Goal: Task Accomplishment & Management: Use online tool/utility

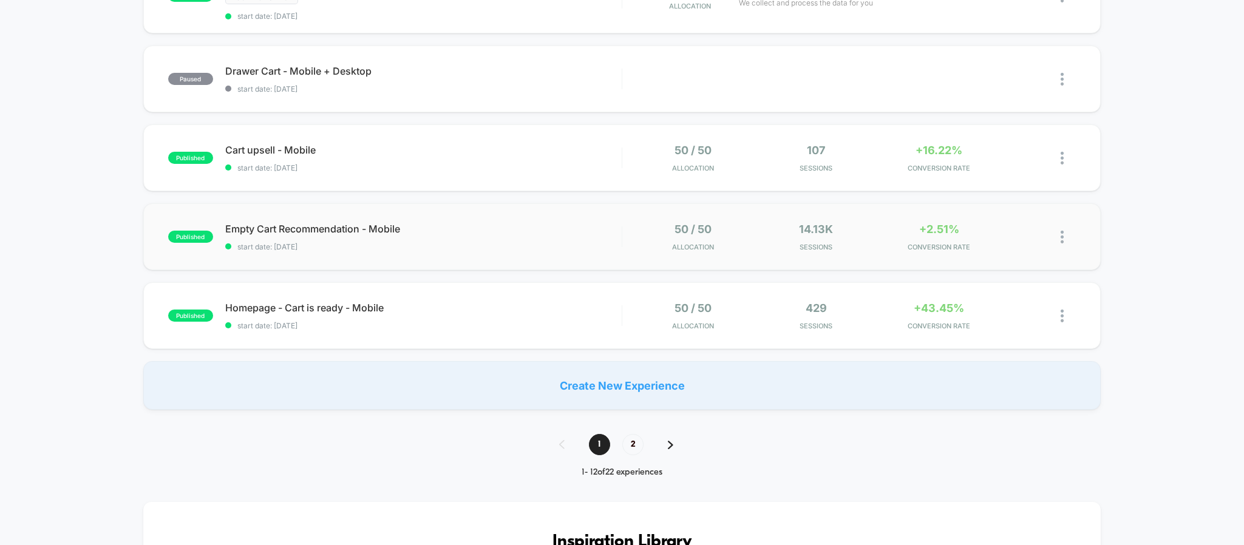
scroll to position [728, 0]
click at [641, 446] on span "2" at bounding box center [632, 442] width 21 height 21
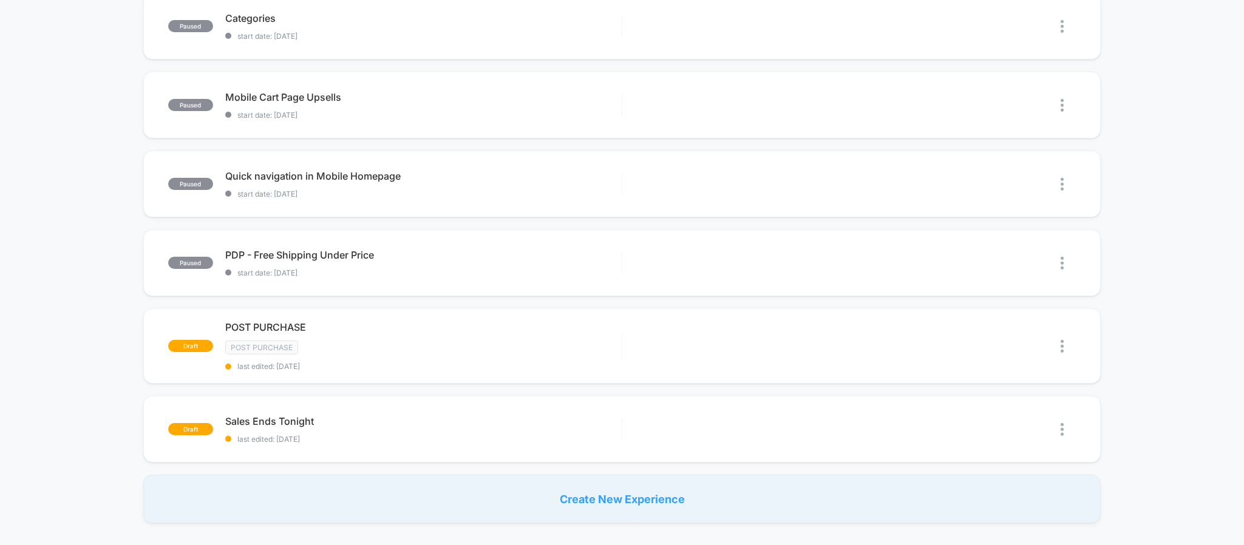
scroll to position [0, 0]
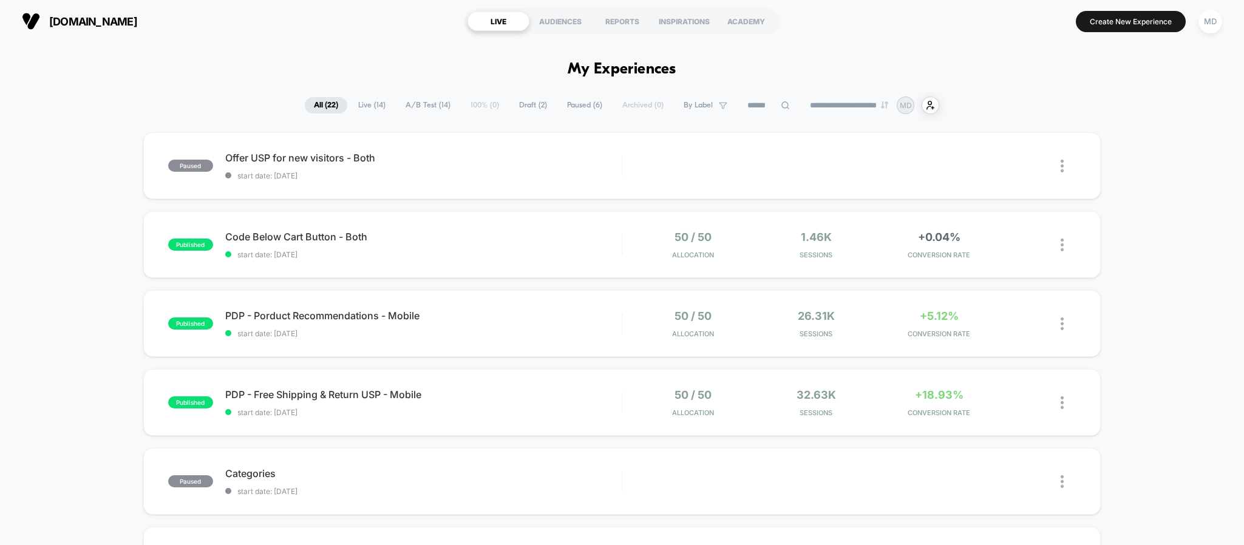
click at [379, 104] on span "Live ( 14 )" at bounding box center [372, 105] width 46 height 16
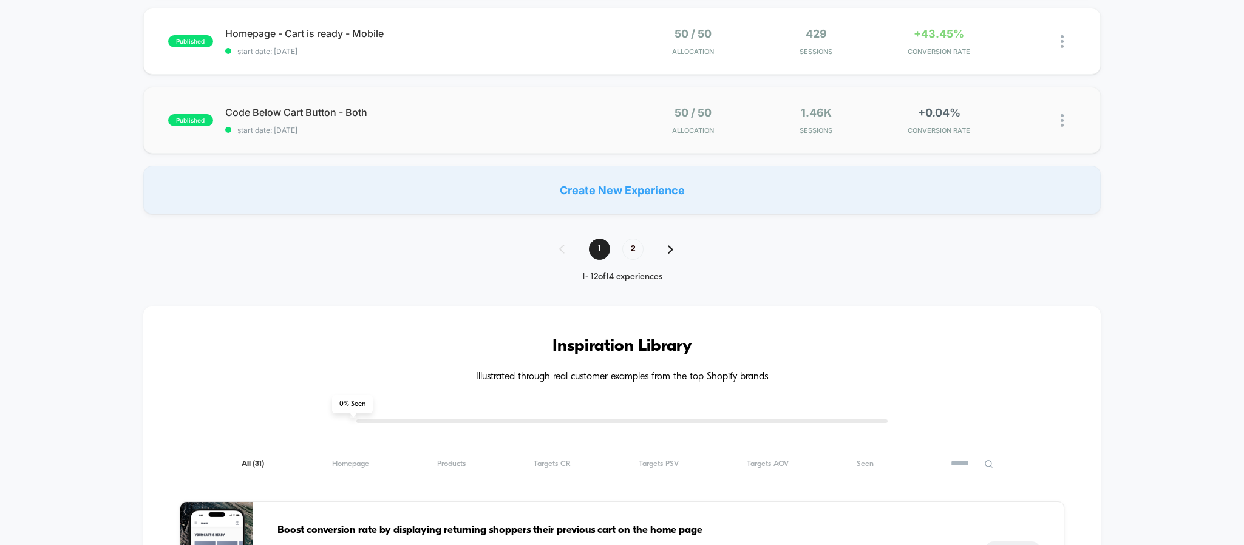
scroll to position [819, 0]
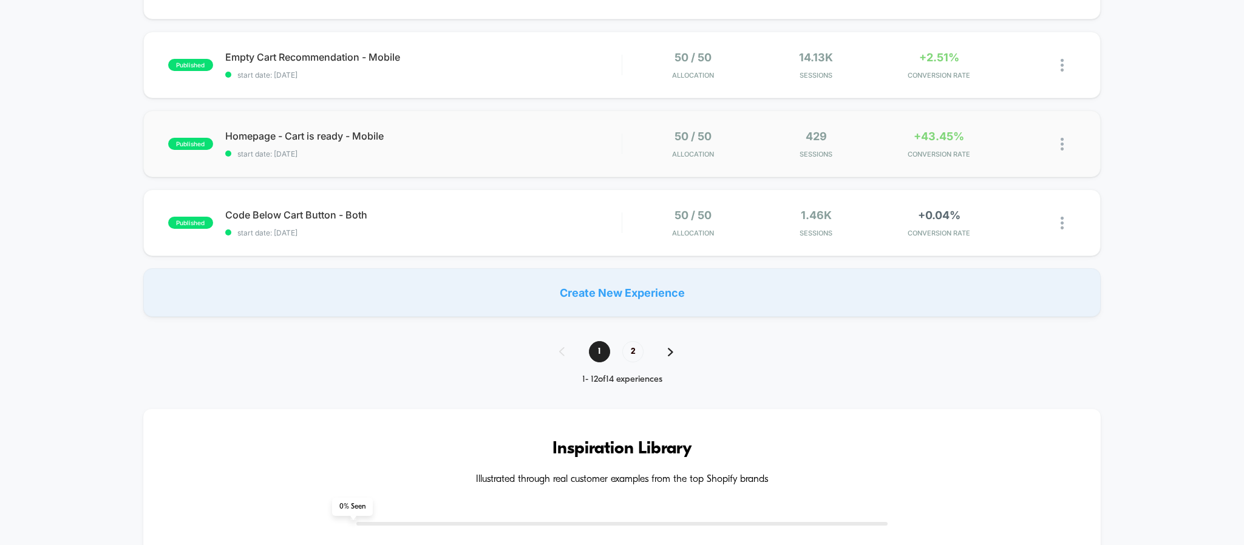
click at [1060, 146] on img at bounding box center [1061, 144] width 3 height 13
click at [998, 157] on div "Preview Link" at bounding box center [999, 157] width 109 height 27
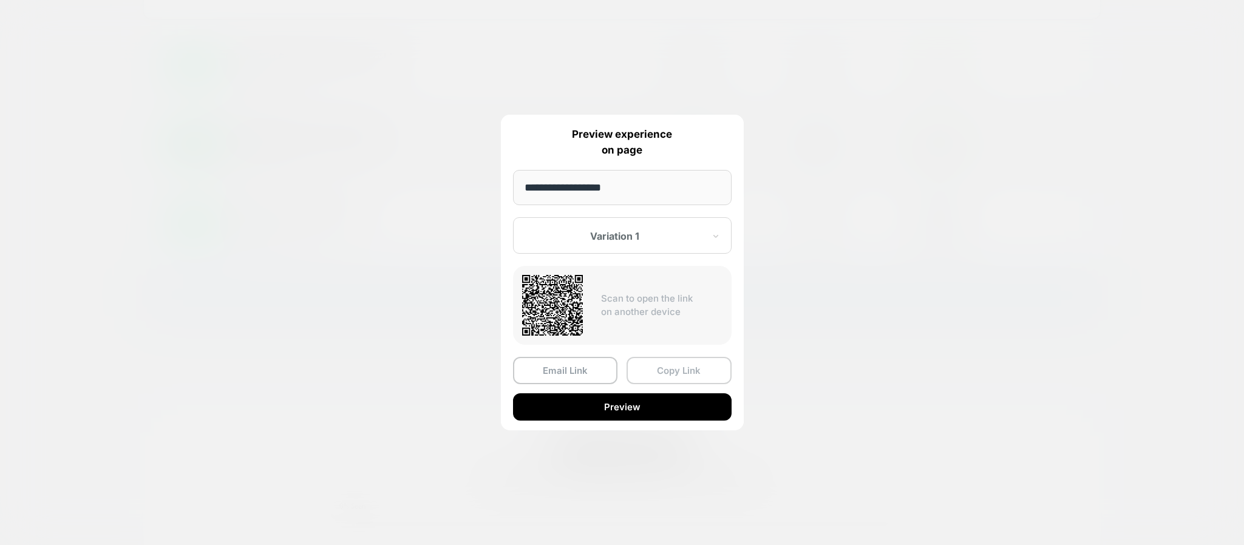
click at [668, 370] on button "Copy Link" at bounding box center [678, 370] width 105 height 27
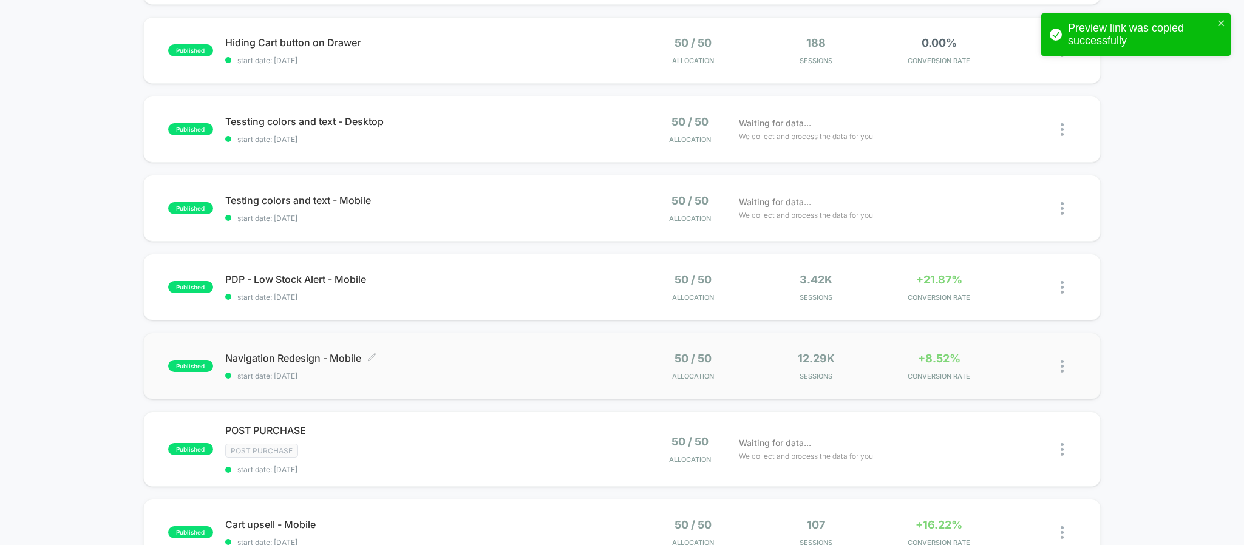
scroll to position [0, 0]
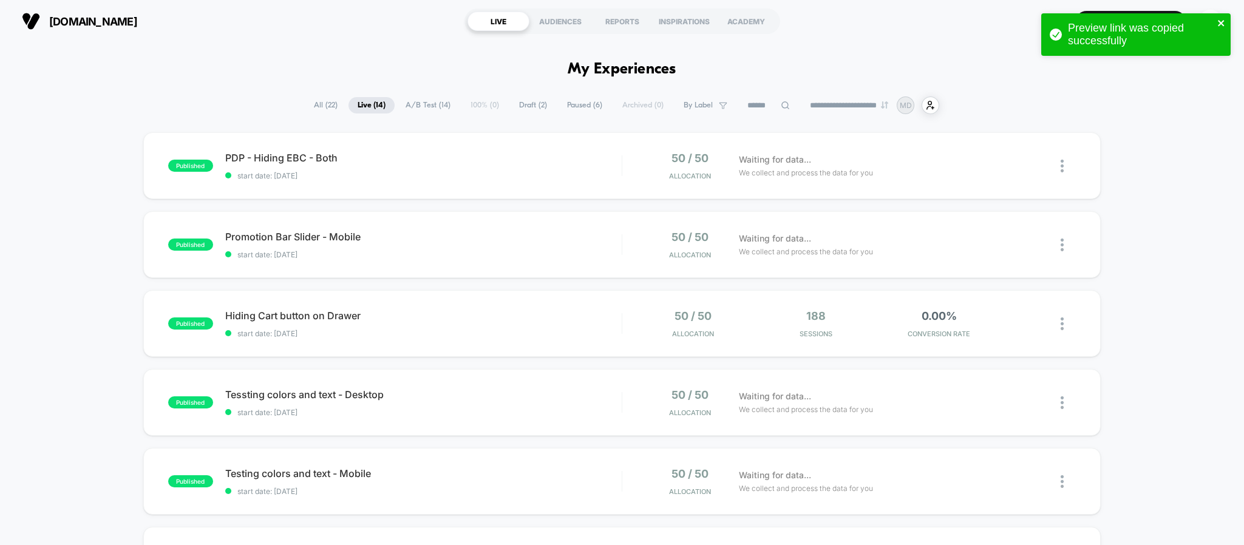
click at [1218, 24] on icon "close" at bounding box center [1221, 23] width 8 height 10
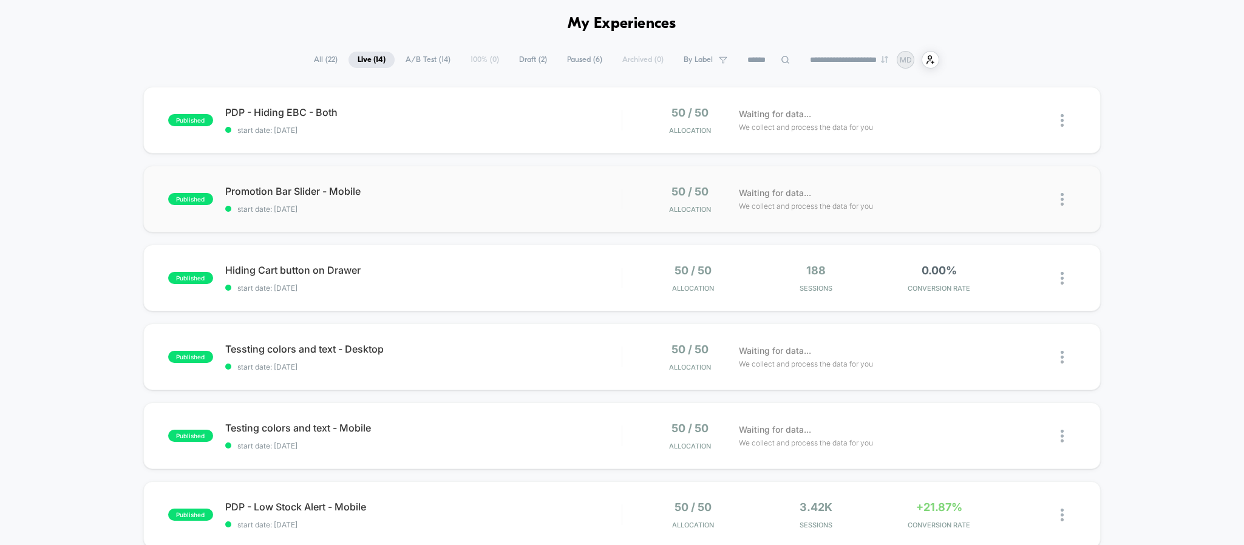
scroll to position [91, 0]
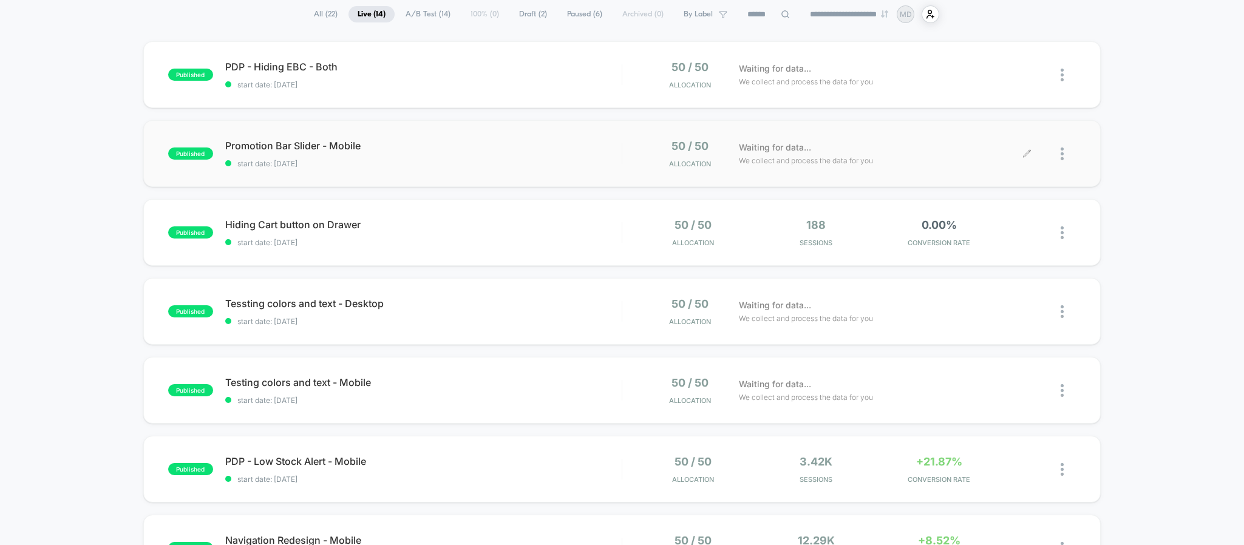
click at [1065, 154] on div at bounding box center [1067, 154] width 15 height 29
click at [1001, 174] on div "Preview Link" at bounding box center [999, 167] width 109 height 27
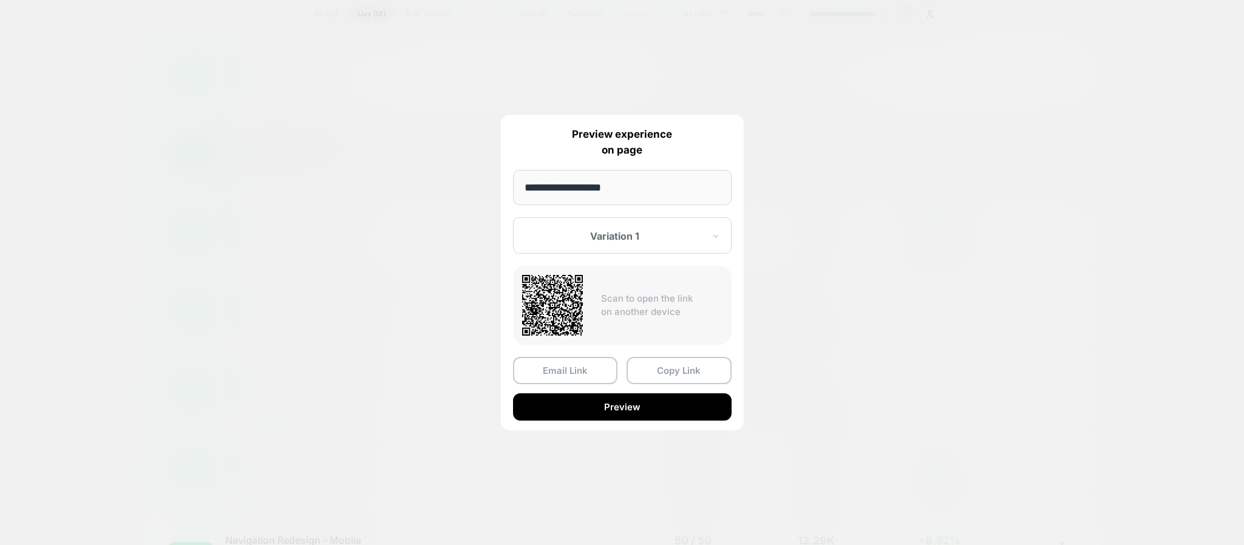
click at [1027, 186] on div at bounding box center [622, 272] width 1244 height 545
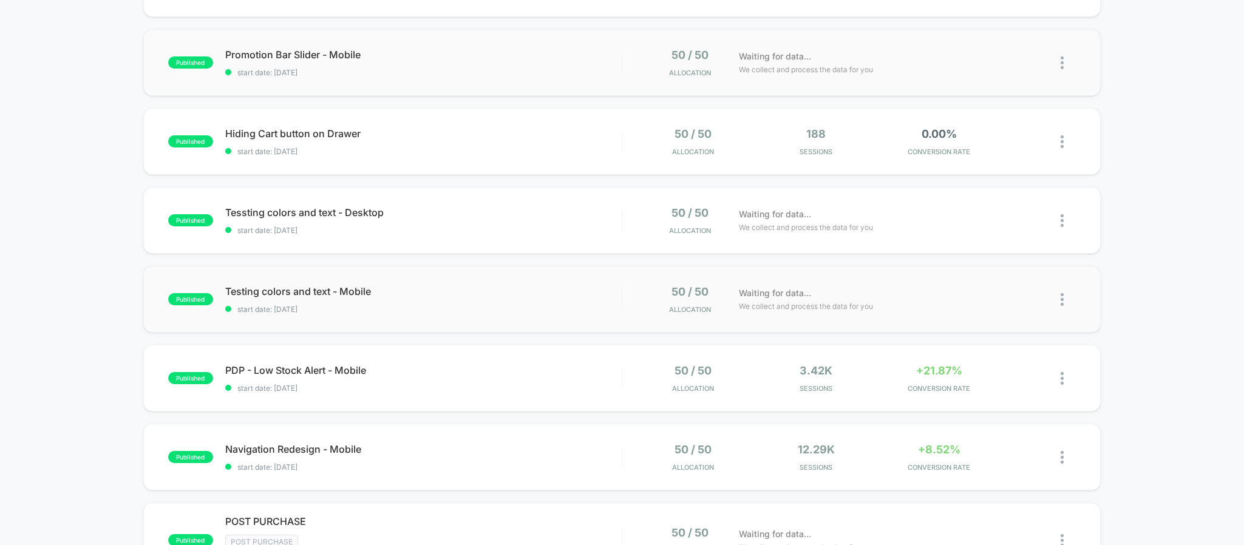
scroll to position [0, 0]
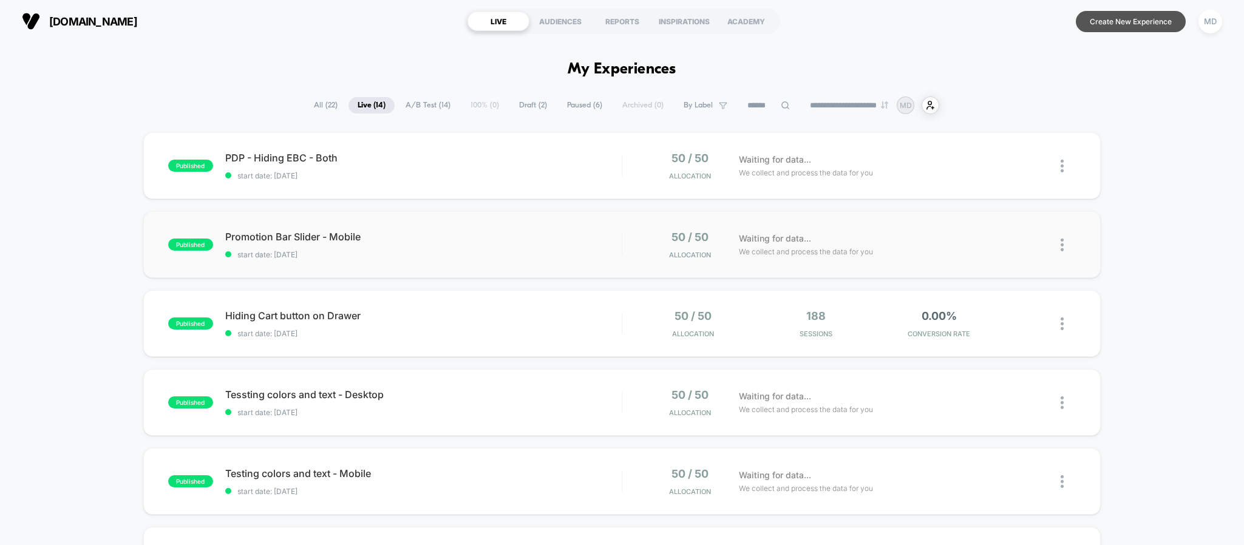
click at [1102, 29] on button "Create New Experience" at bounding box center [1130, 21] width 110 height 21
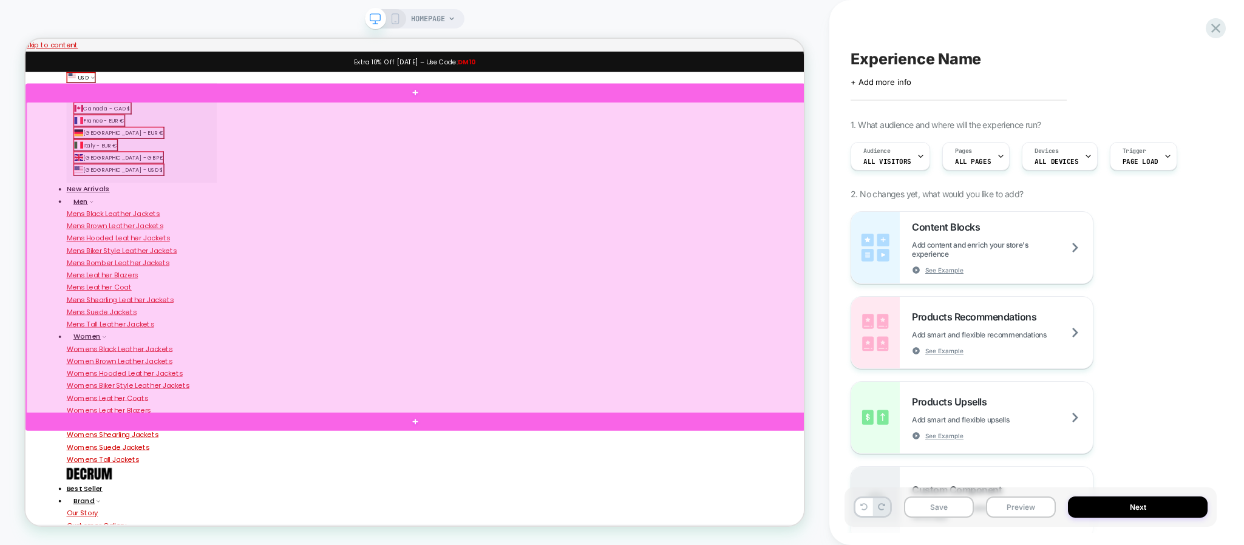
click at [637, 308] on div at bounding box center [546, 331] width 1039 height 416
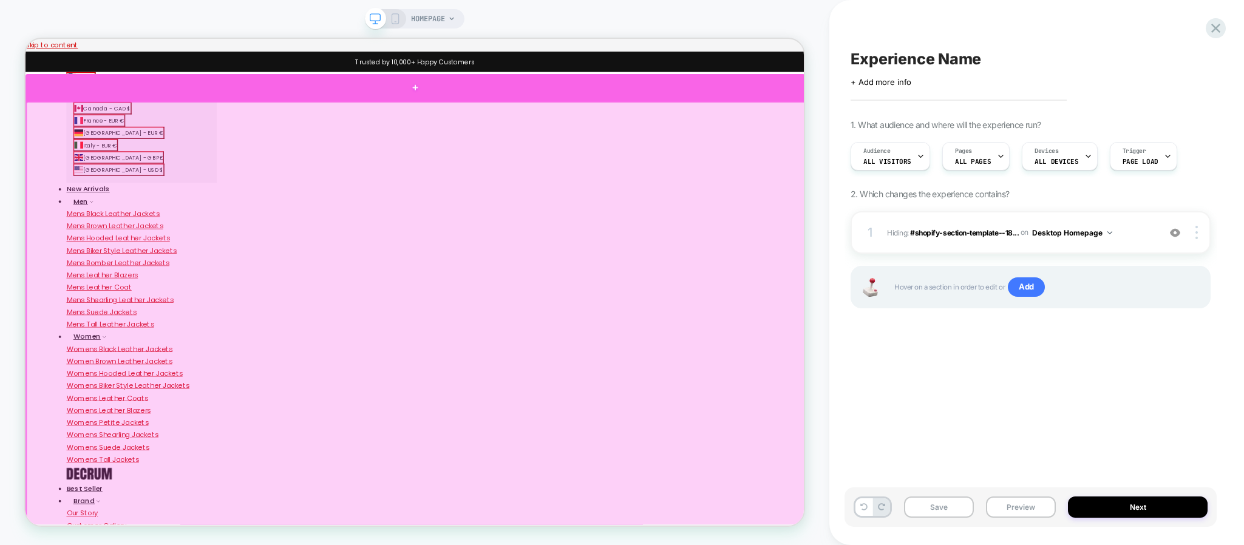
click at [574, 114] on div at bounding box center [544, 104] width 1039 height 36
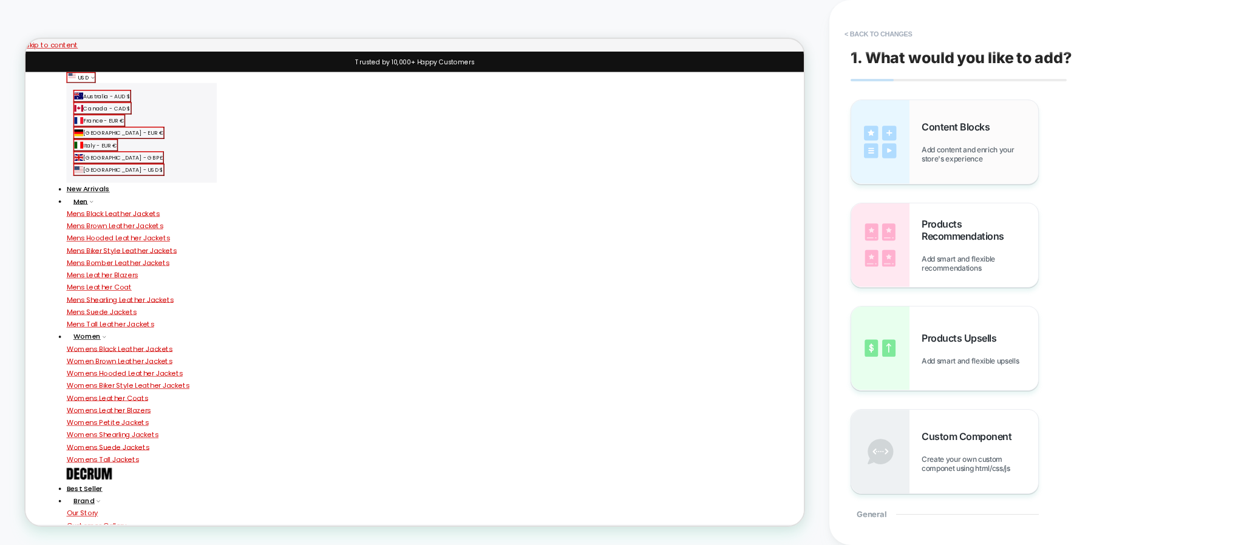
click at [929, 148] on span "Add content and enrich your store's experience" at bounding box center [979, 154] width 117 height 18
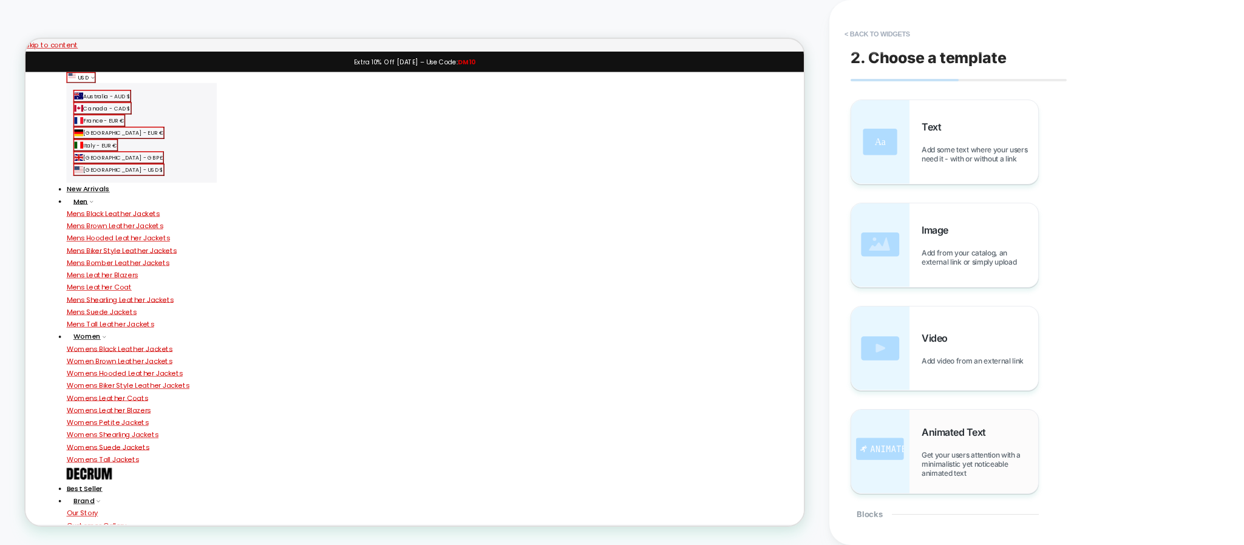
scroll to position [91, 0]
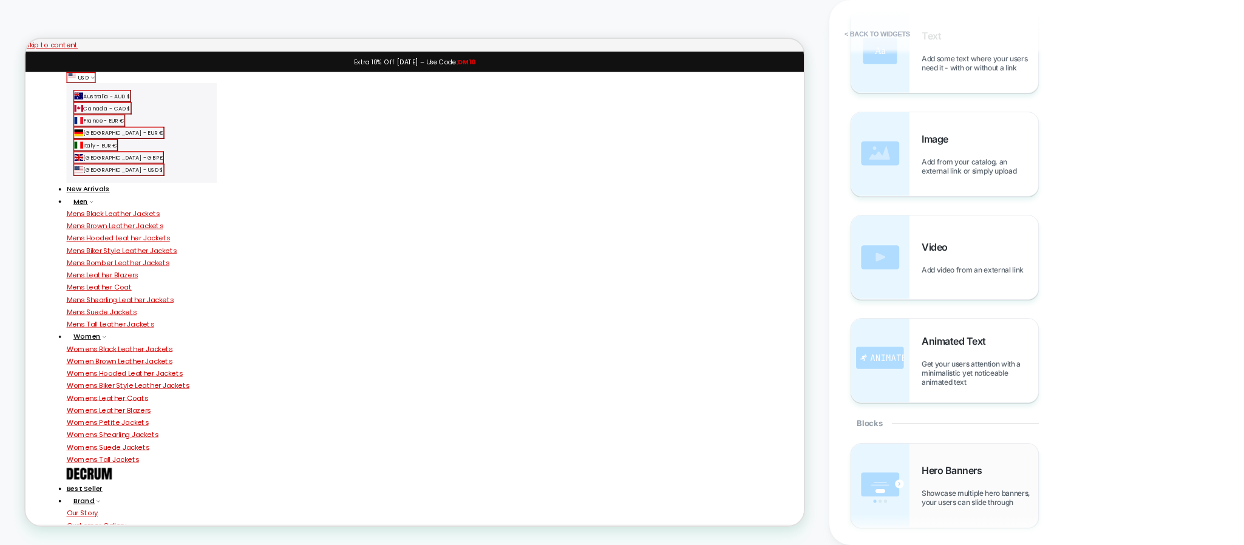
click at [899, 479] on img at bounding box center [880, 486] width 58 height 84
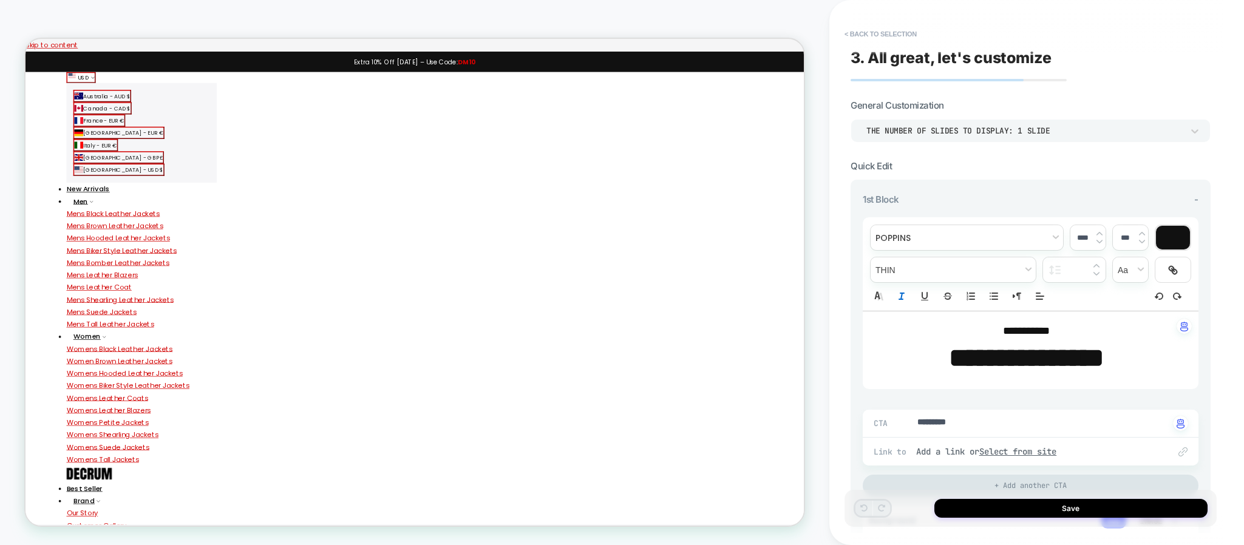
type textarea "*"
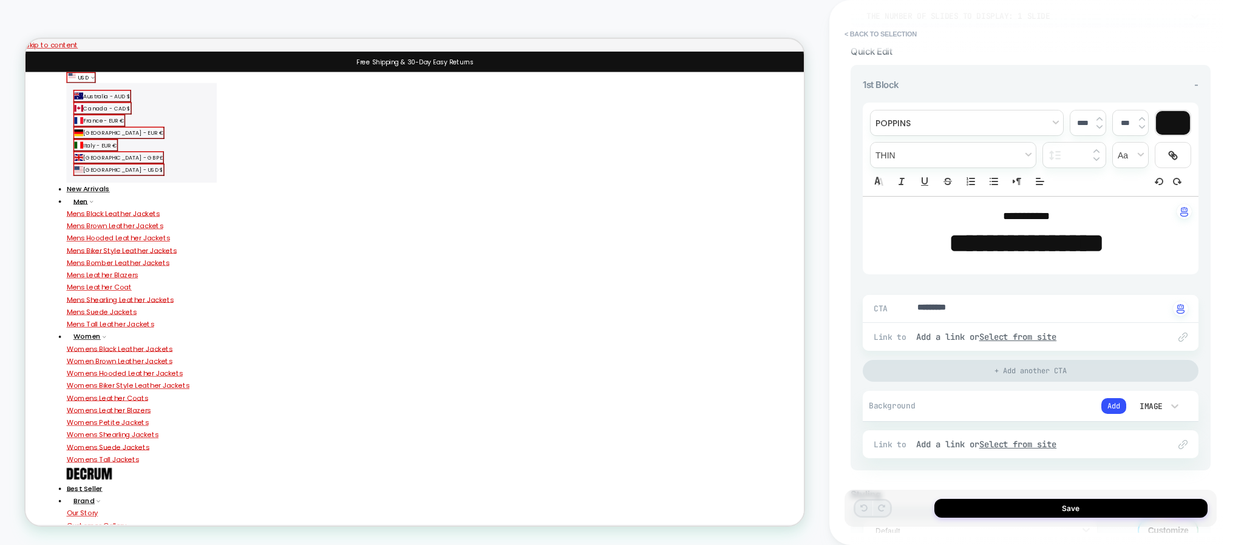
scroll to position [0, 0]
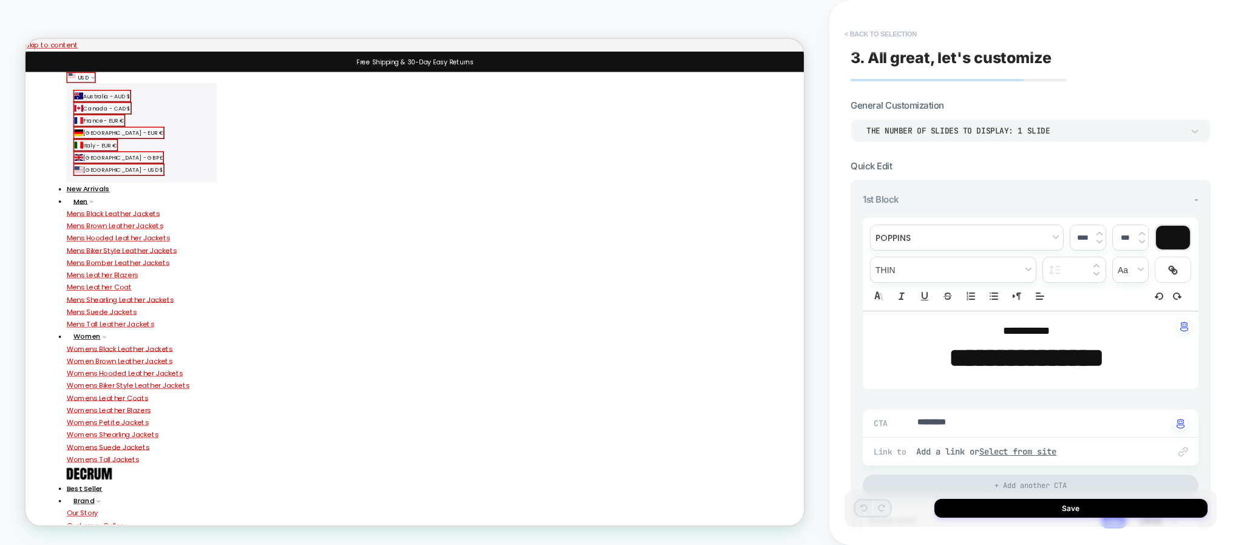
click at [888, 41] on button "< Back to selection" at bounding box center [880, 33] width 84 height 19
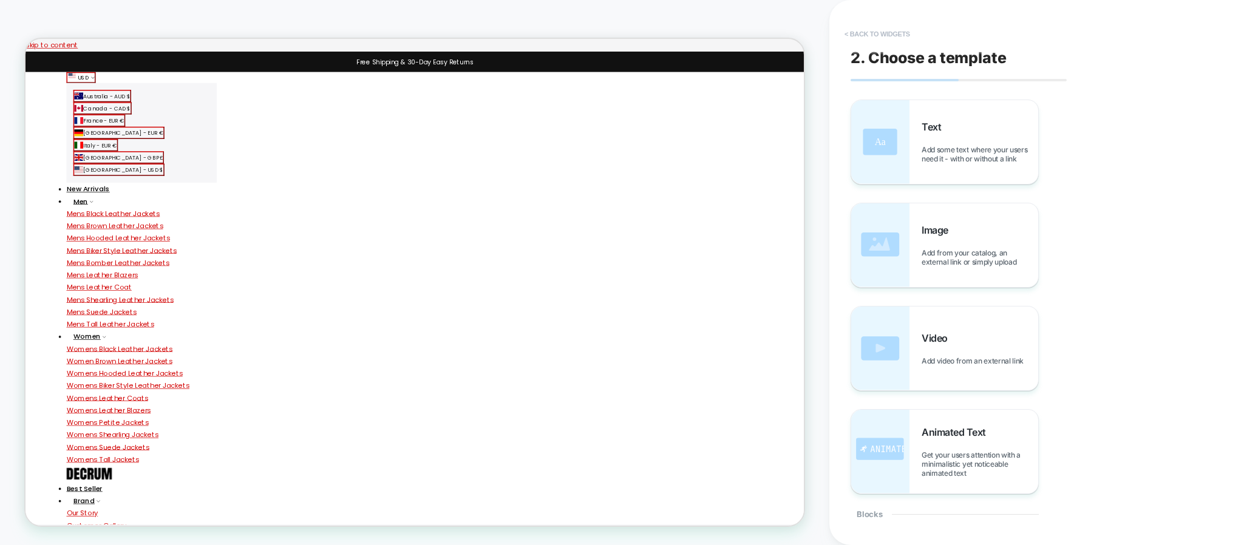
click at [859, 35] on button "< Back to widgets" at bounding box center [877, 33] width 78 height 19
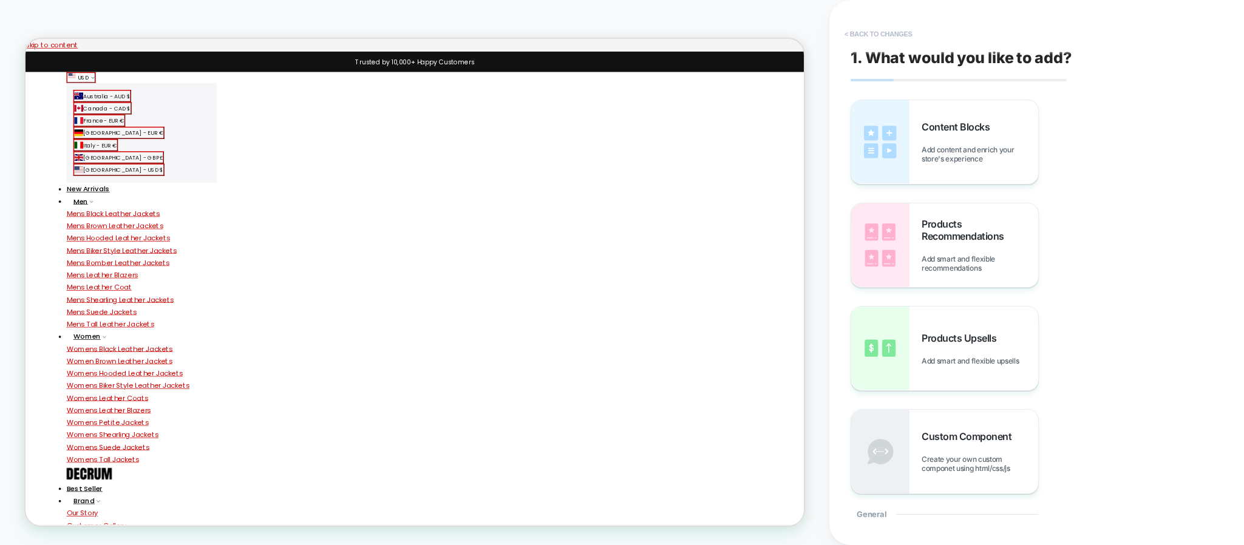
click at [860, 40] on button "< Back to changes" at bounding box center [878, 33] width 80 height 19
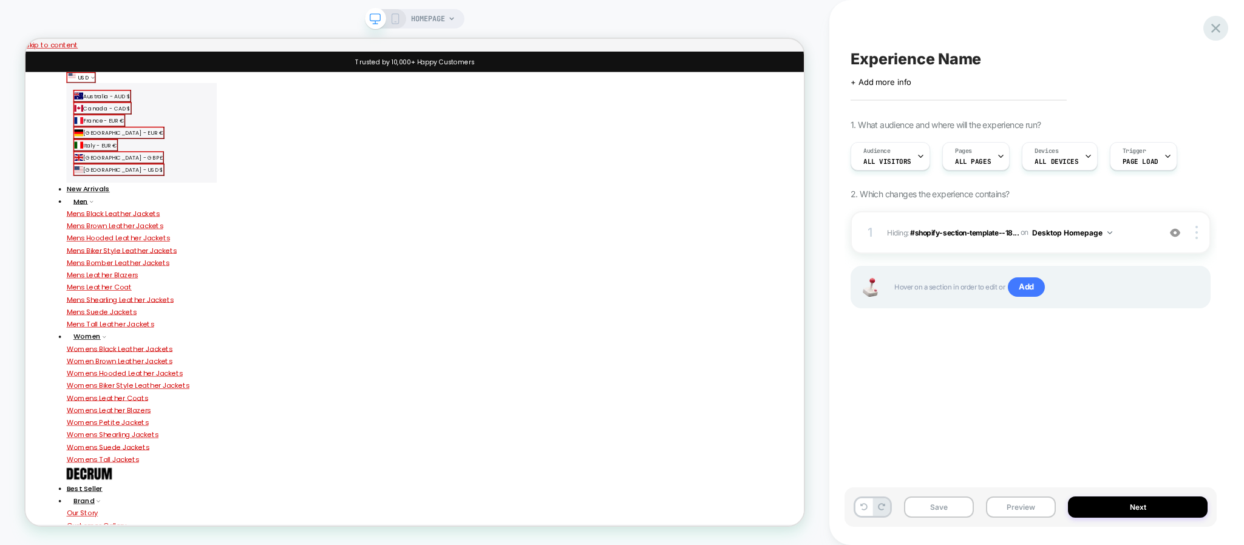
click at [1218, 36] on div at bounding box center [1215, 28] width 25 height 25
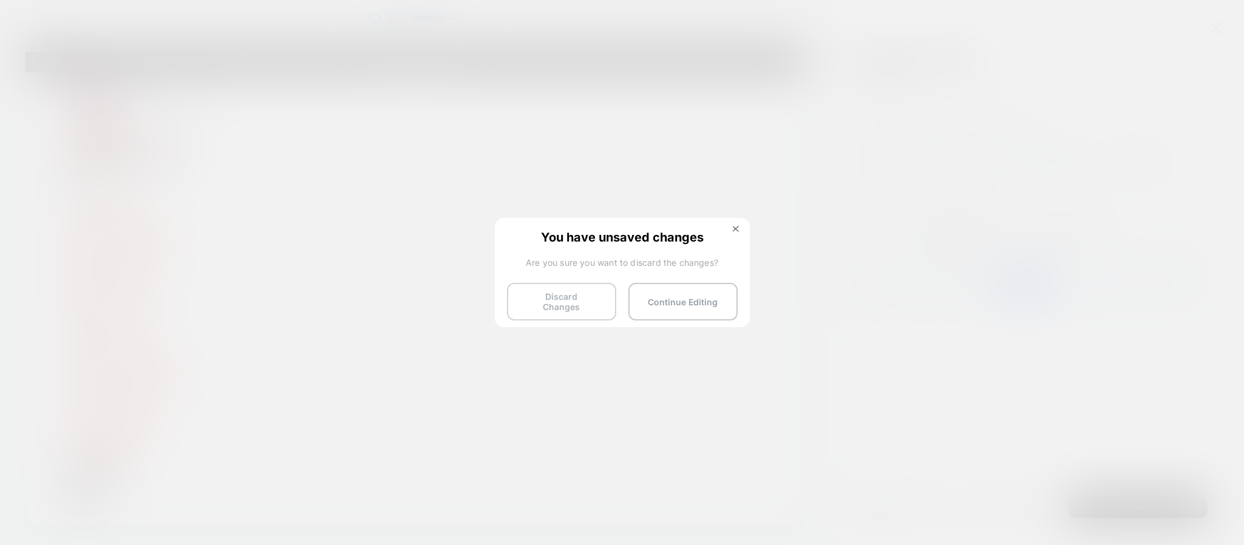
click at [581, 301] on button "Discard Changes" at bounding box center [561, 302] width 109 height 38
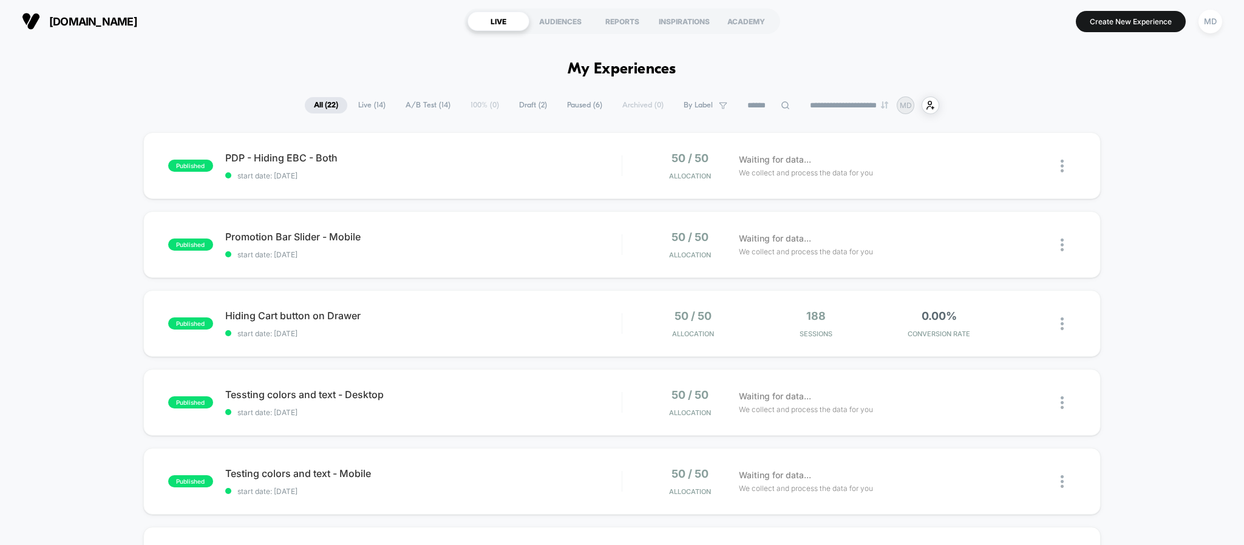
click at [574, 40] on div "[DOMAIN_NAME] LIVE AUDIENCES REPORTS INSPIRATIONS ACADEMY Create New Experience…" at bounding box center [622, 21] width 1244 height 42
click at [567, 21] on div "AUDIENCES" at bounding box center [560, 21] width 62 height 19
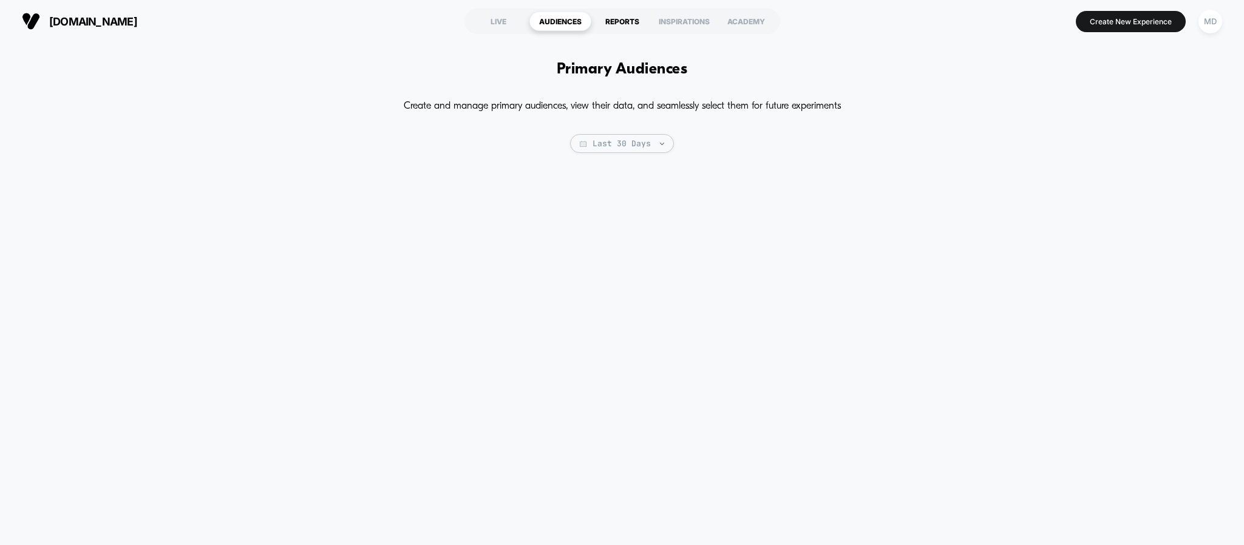
click at [624, 16] on div "REPORTS" at bounding box center [622, 21] width 62 height 19
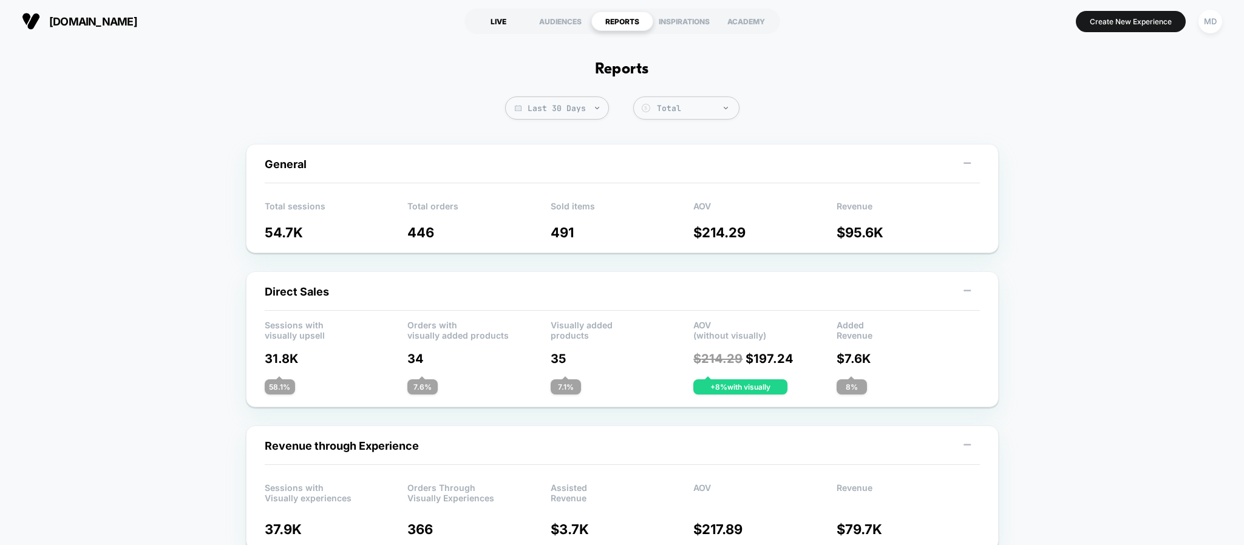
click at [496, 18] on div "LIVE" at bounding box center [498, 21] width 62 height 19
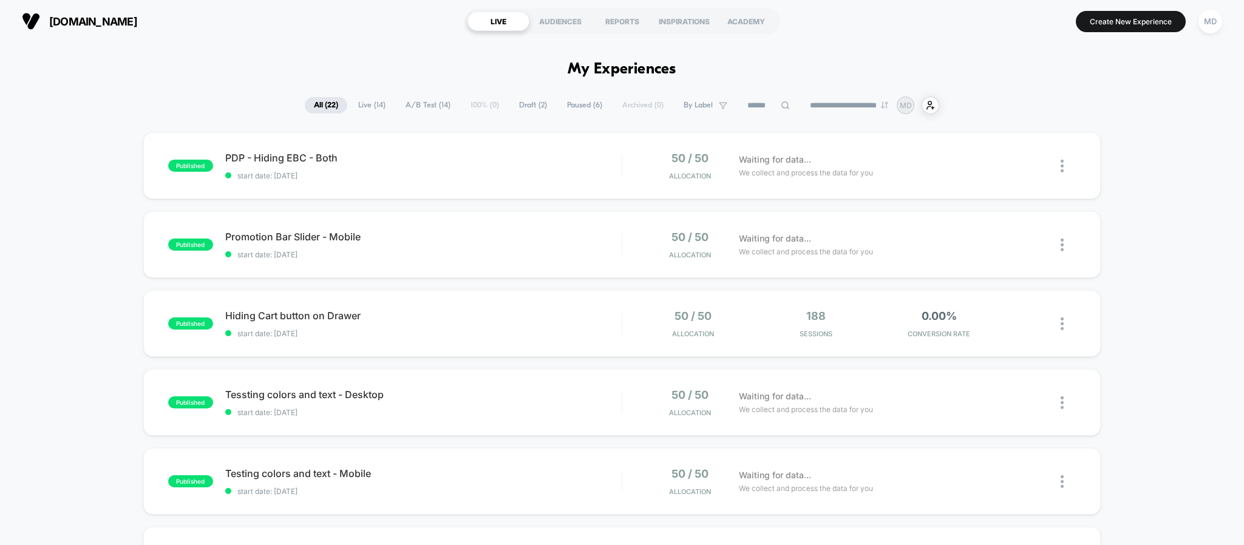
click at [361, 100] on span "Live ( 14 )" at bounding box center [372, 105] width 46 height 16
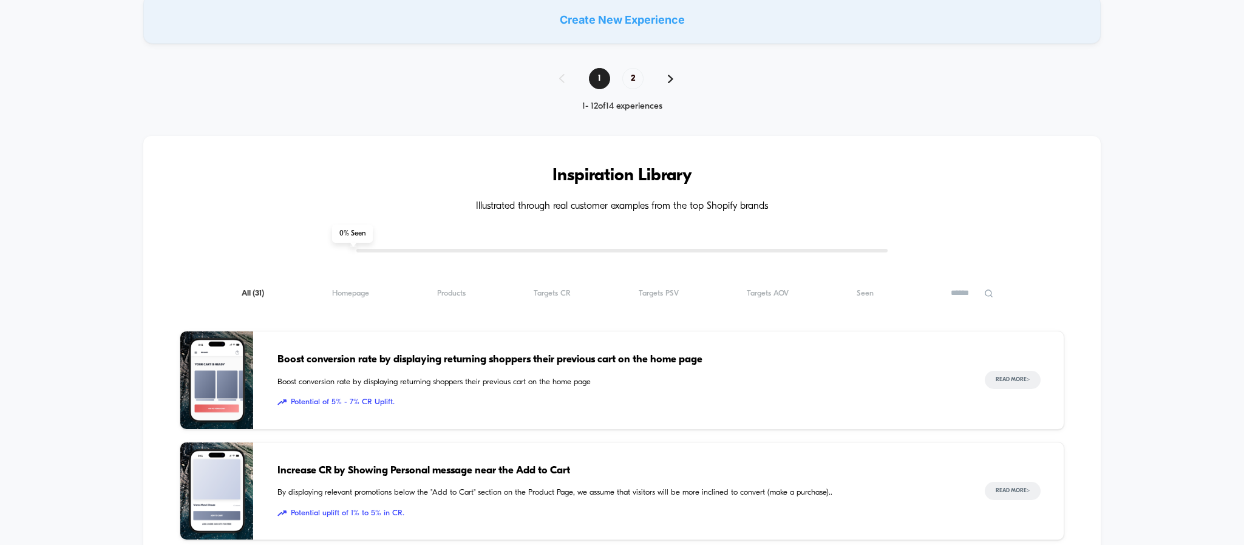
scroll to position [910, 0]
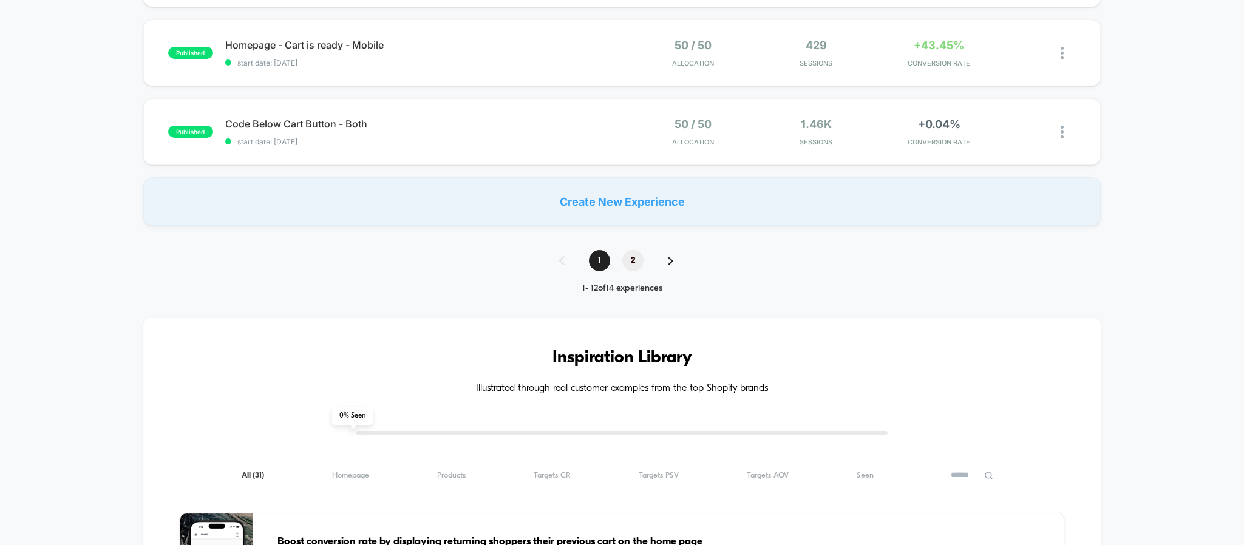
click at [632, 262] on span "2" at bounding box center [632, 260] width 21 height 21
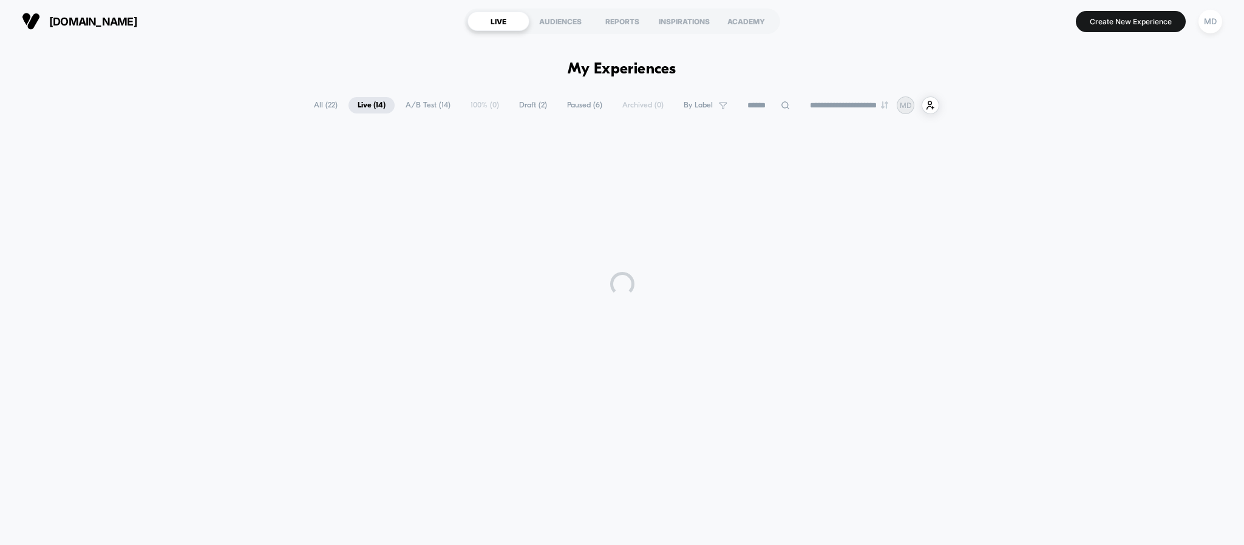
scroll to position [0, 0]
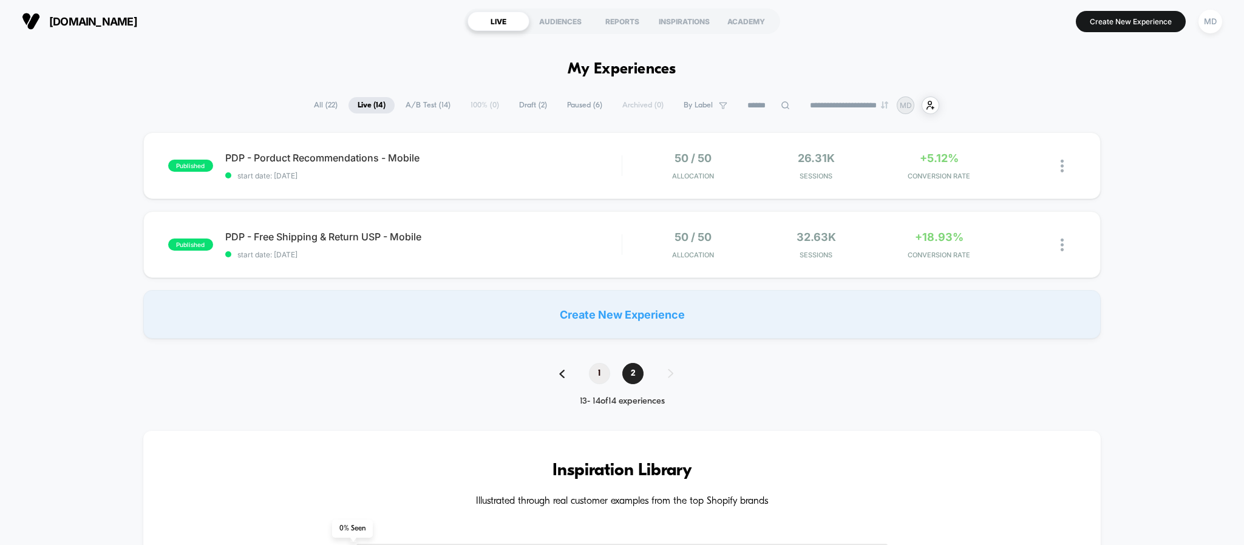
click at [592, 374] on span "1" at bounding box center [599, 373] width 21 height 21
